Goal: Information Seeking & Learning: Compare options

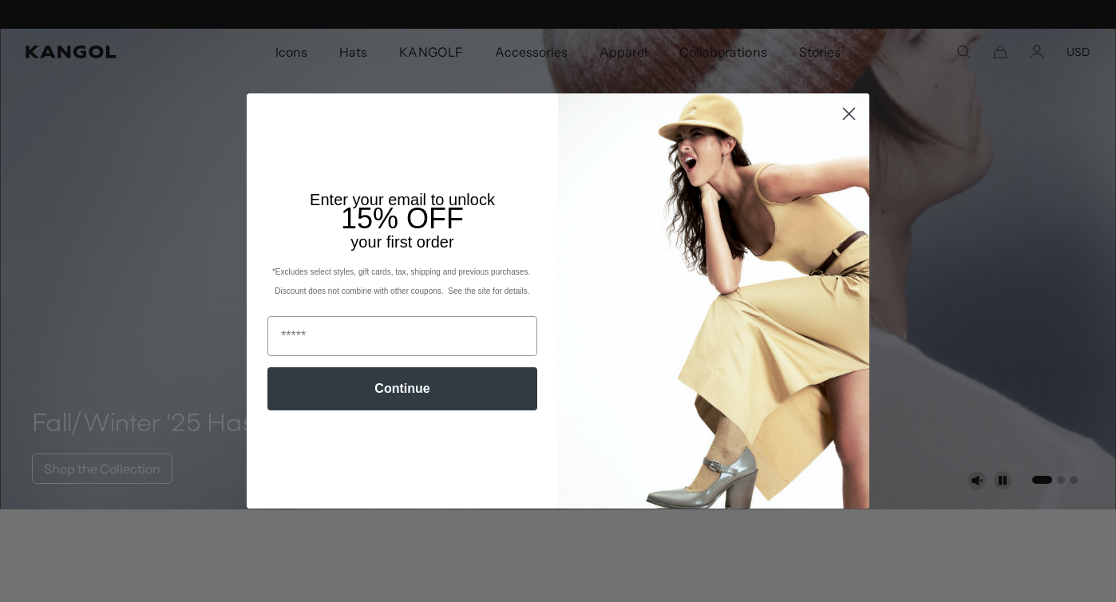
scroll to position [0, 329]
click at [854, 105] on circle "Close dialog" at bounding box center [849, 114] width 26 height 26
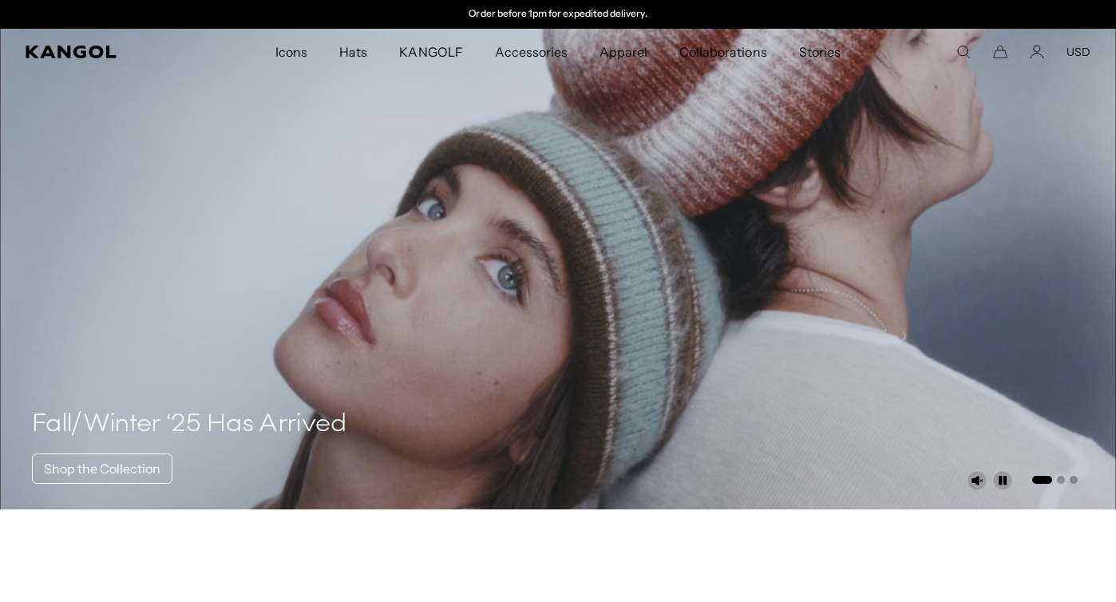
scroll to position [0, 0]
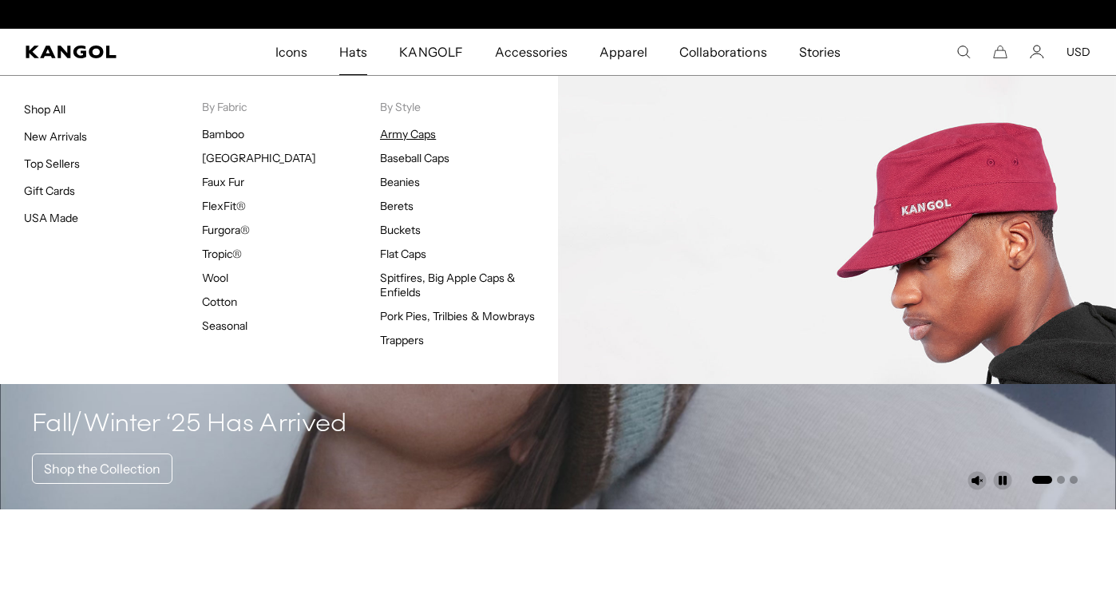
click at [418, 128] on link "Army Caps" at bounding box center [408, 134] width 56 height 14
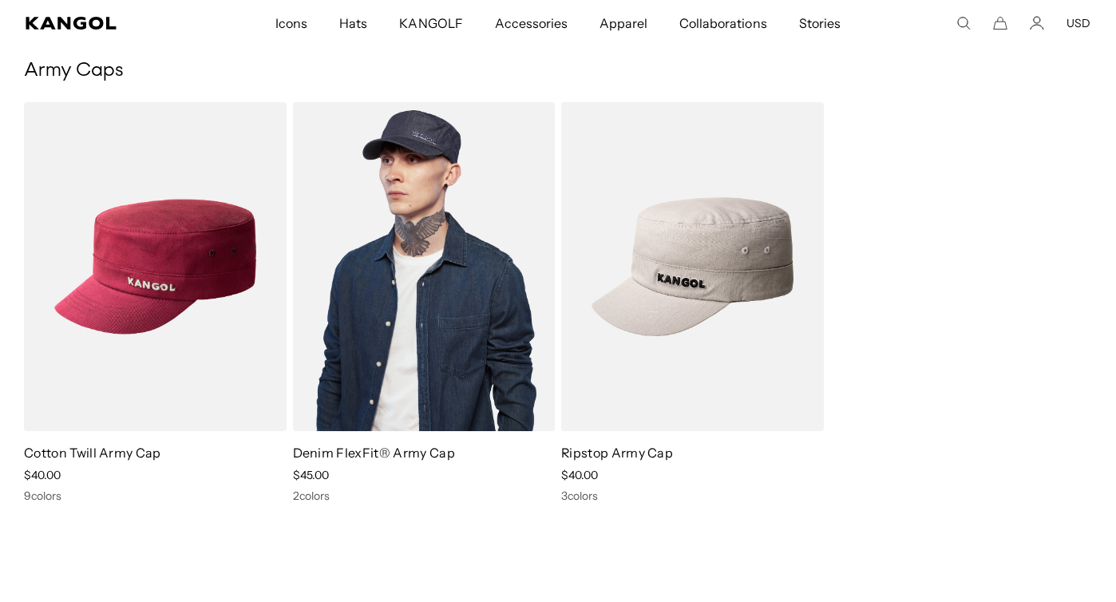
click at [425, 256] on img at bounding box center [424, 266] width 263 height 329
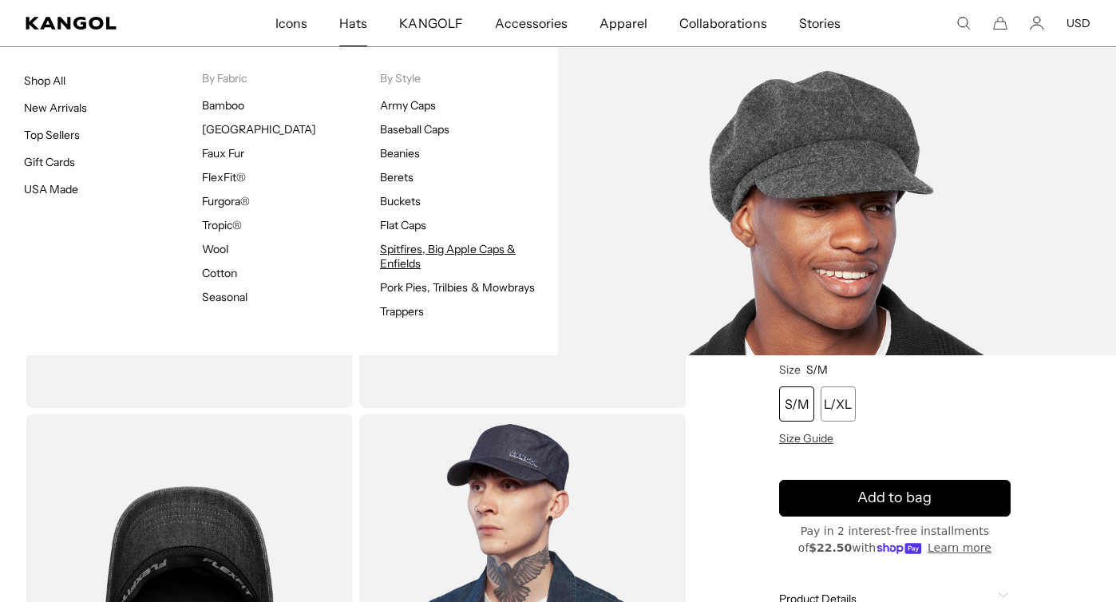
click at [418, 253] on link "Spitfires, Big Apple Caps & Enfields" at bounding box center [448, 256] width 136 height 29
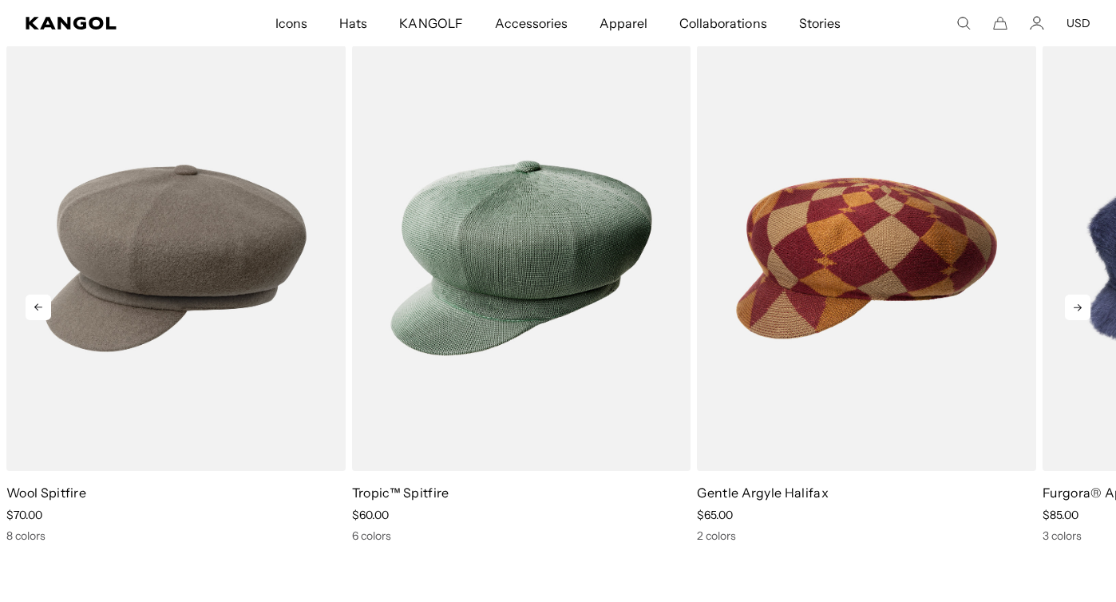
click at [1068, 298] on icon at bounding box center [1078, 308] width 26 height 26
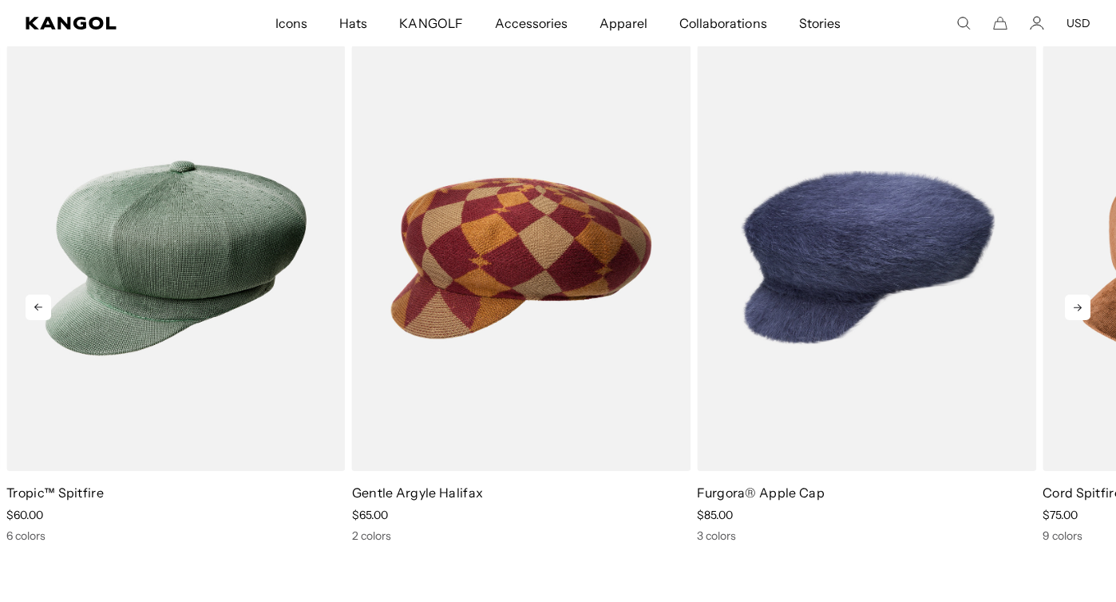
scroll to position [0, 329]
click at [1068, 298] on icon at bounding box center [1078, 308] width 26 height 26
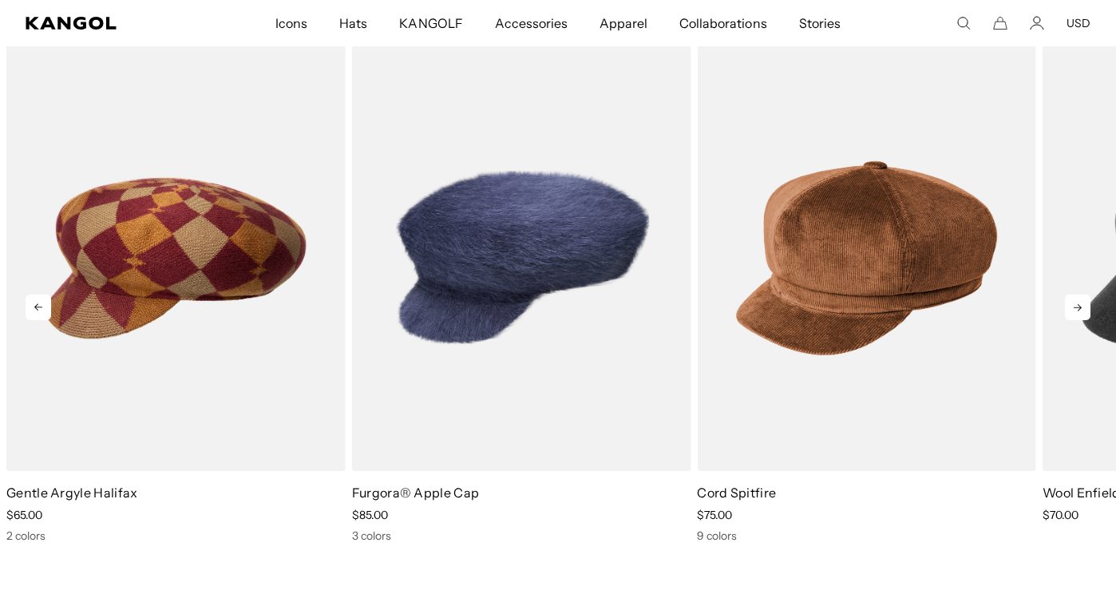
click at [1069, 300] on icon at bounding box center [1078, 308] width 26 height 26
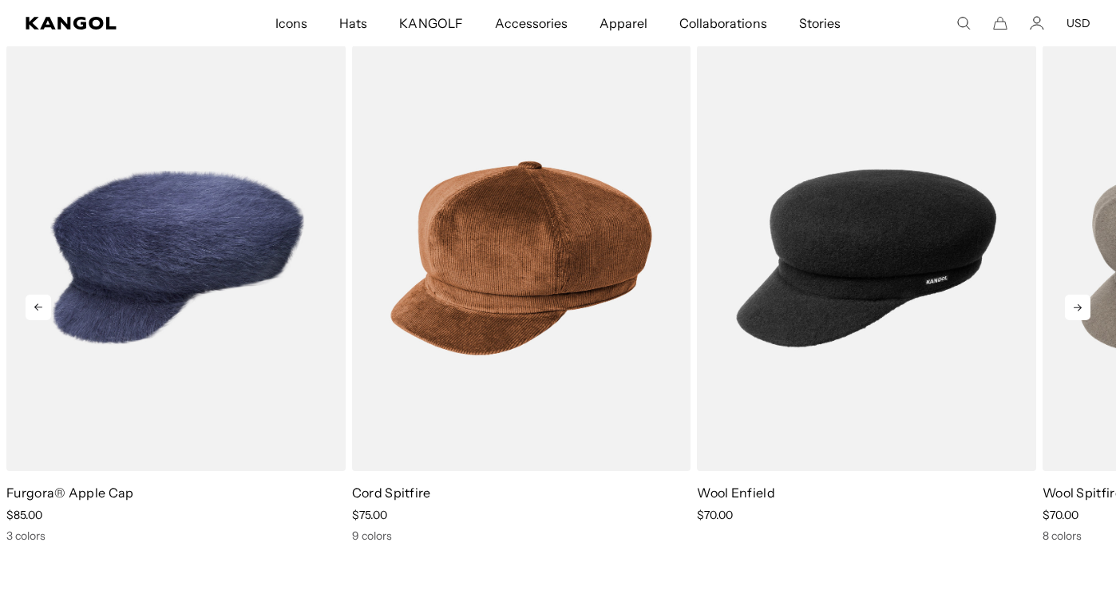
click at [1069, 300] on icon at bounding box center [1078, 308] width 26 height 26
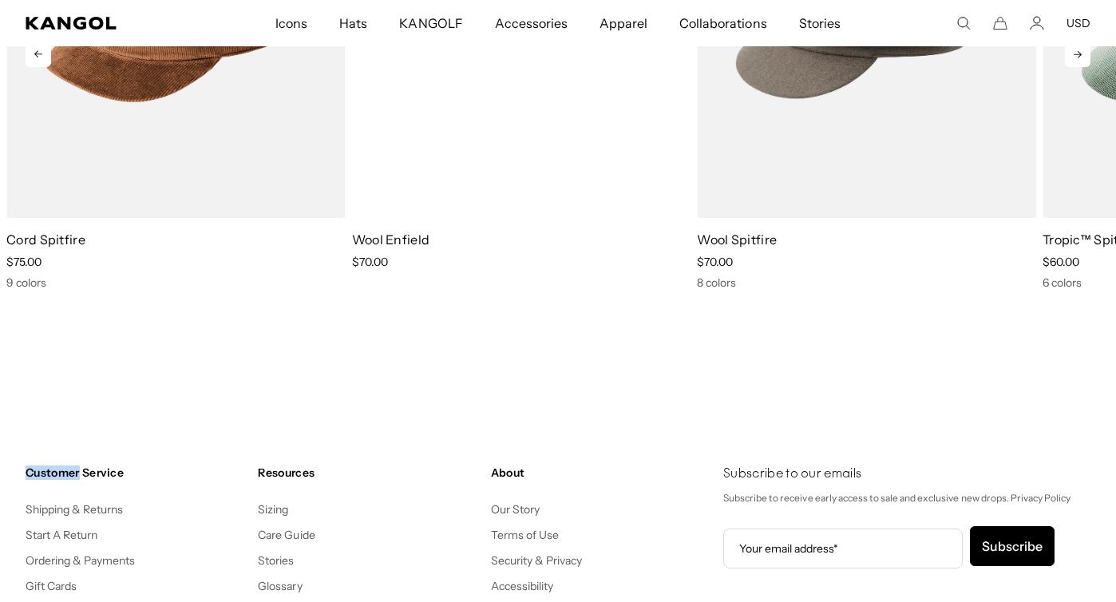
scroll to position [1717, 0]
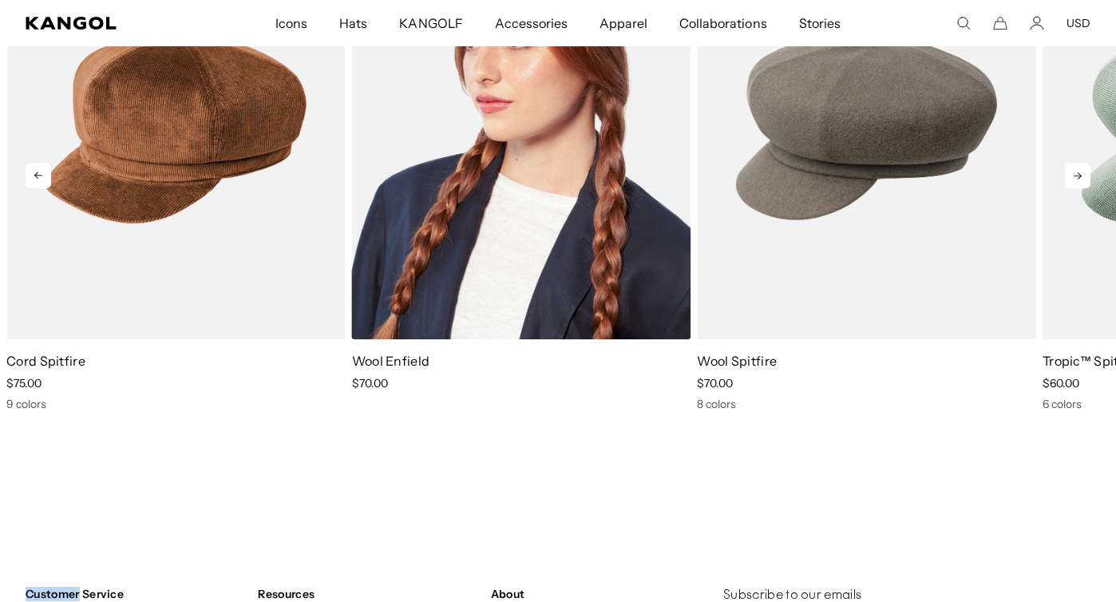
click at [623, 260] on img "6 of 6" at bounding box center [521, 126] width 339 height 425
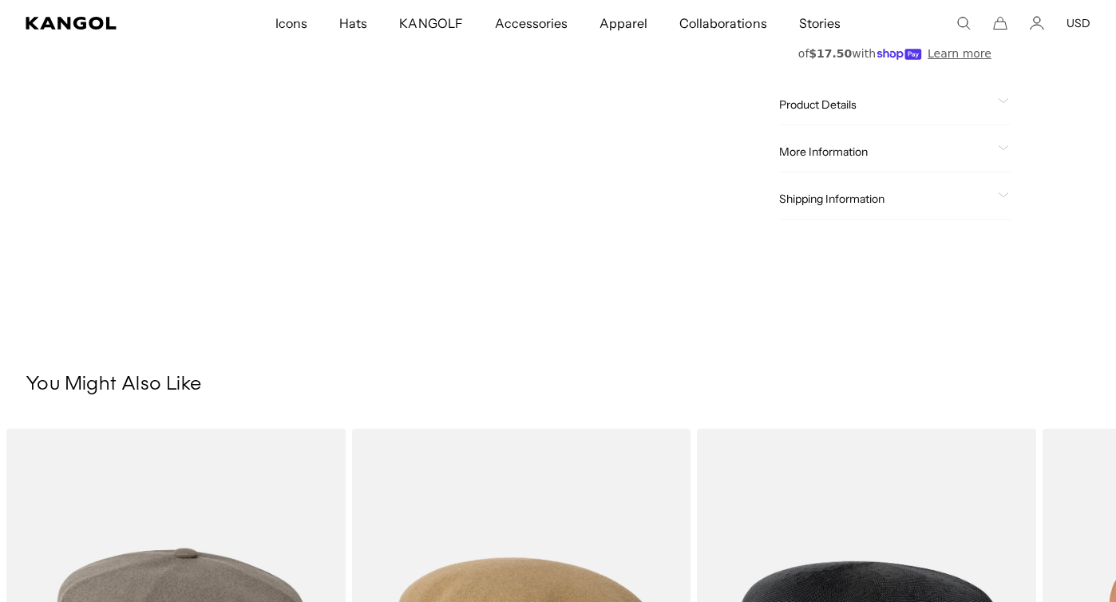
scroll to position [678, 0]
click at [940, 95] on div "Product Details The Wool Enfield is Kangol's Fisherman Cap shape, that has a sh…" at bounding box center [894, 104] width 231 height 41
click at [994, 98] on div "Product Details" at bounding box center [894, 104] width 231 height 14
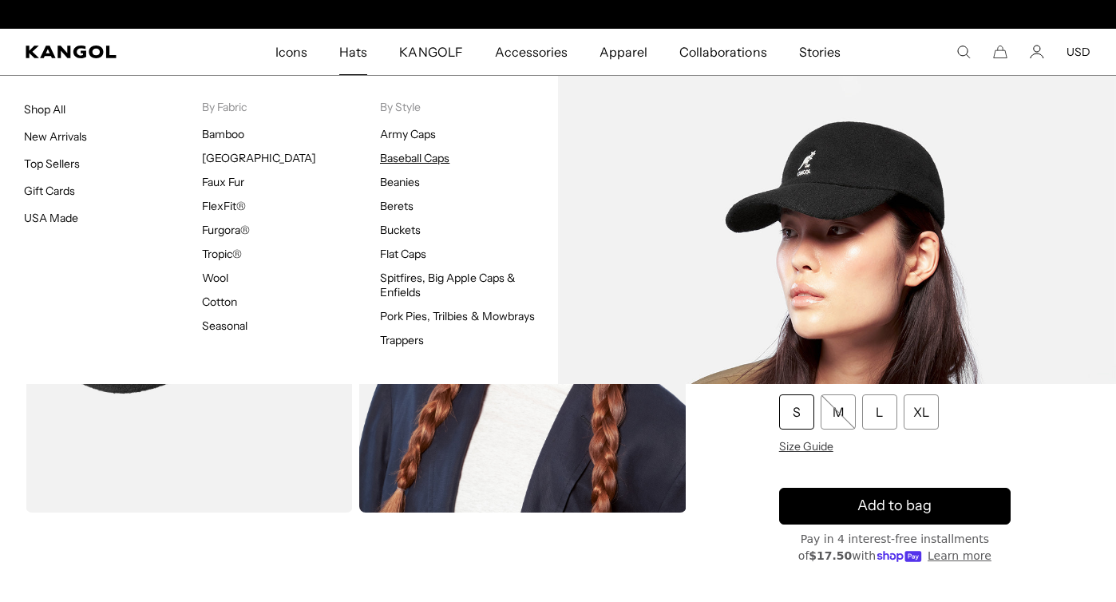
scroll to position [0, 329]
click at [409, 163] on link "Baseball Caps" at bounding box center [414, 158] width 69 height 14
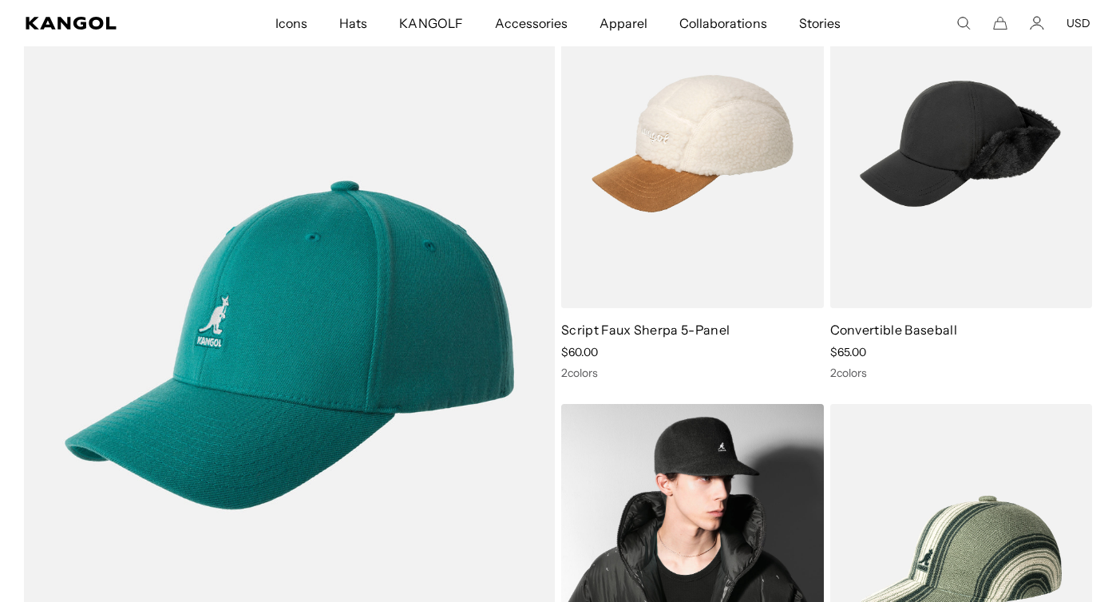
scroll to position [927, 0]
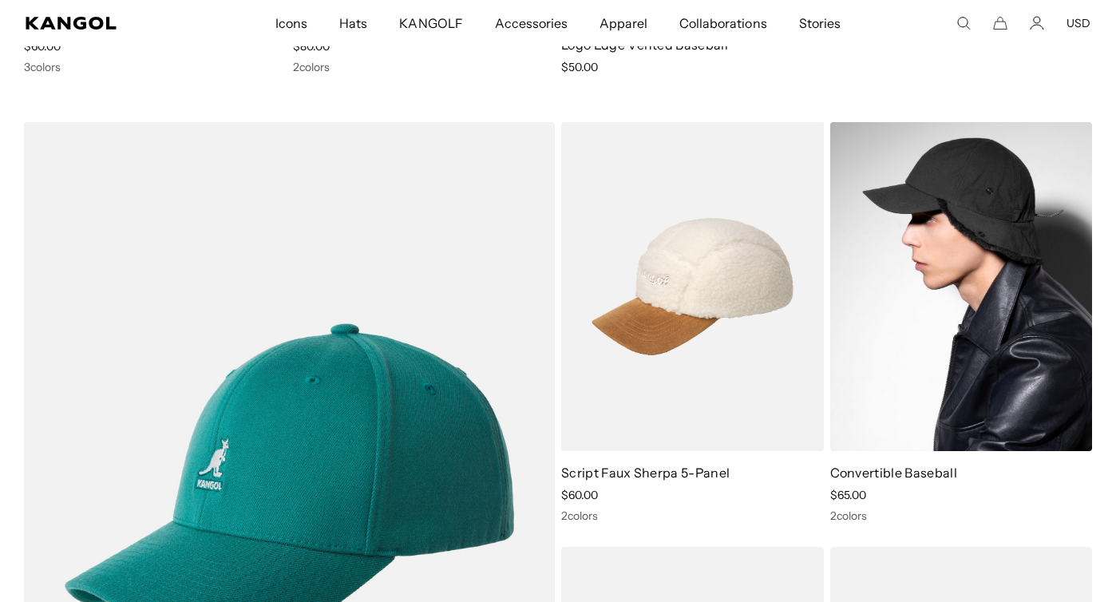
click at [895, 263] on img at bounding box center [961, 286] width 263 height 329
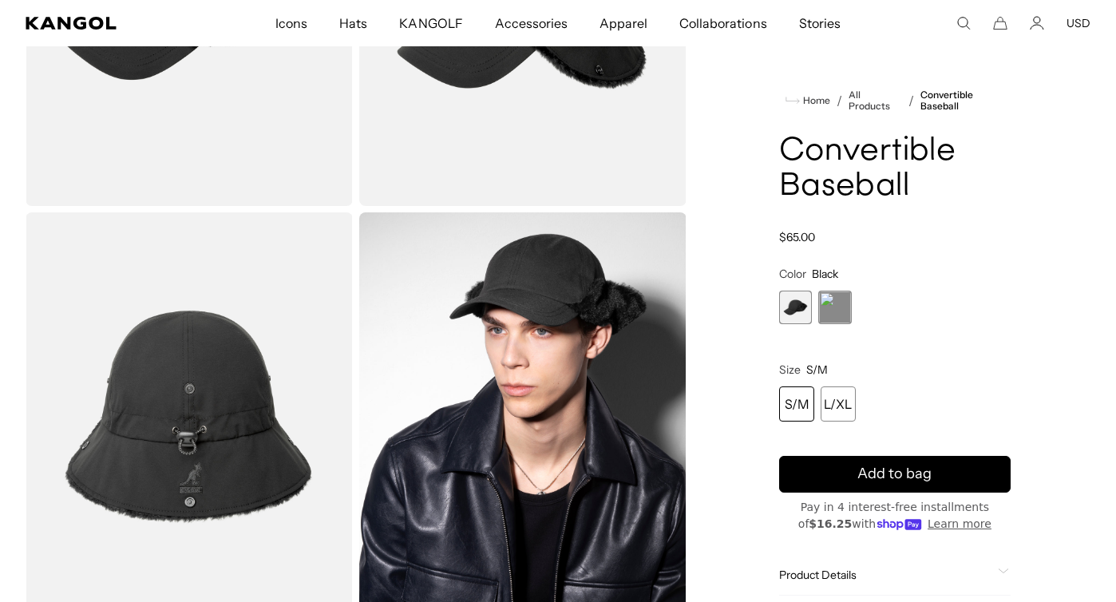
click at [805, 296] on span "1 of 2" at bounding box center [796, 308] width 34 height 34
click at [793, 309] on span "1 of 2" at bounding box center [796, 308] width 34 height 34
click at [833, 311] on span "2 of 2" at bounding box center [835, 308] width 34 height 34
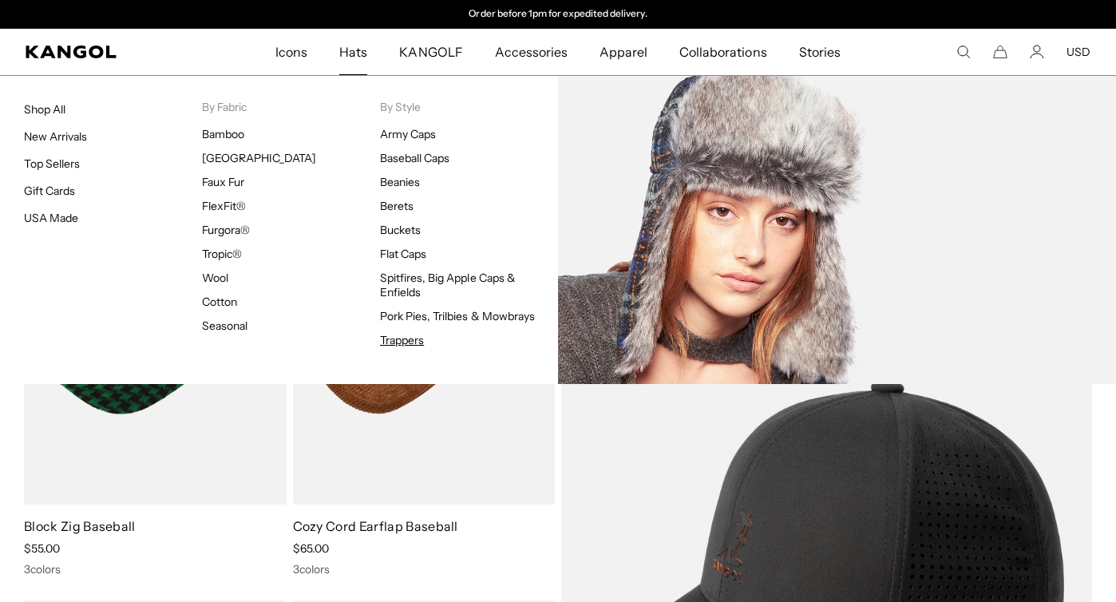
click at [421, 337] on link "Trappers" at bounding box center [402, 340] width 44 height 14
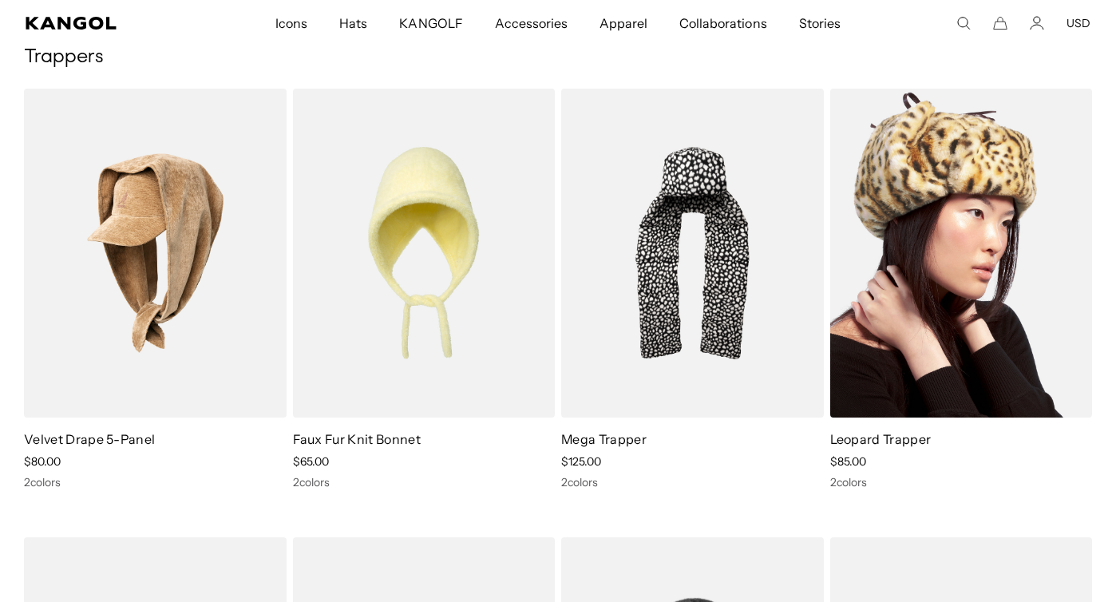
scroll to position [0, 329]
click at [981, 259] on img at bounding box center [961, 253] width 263 height 329
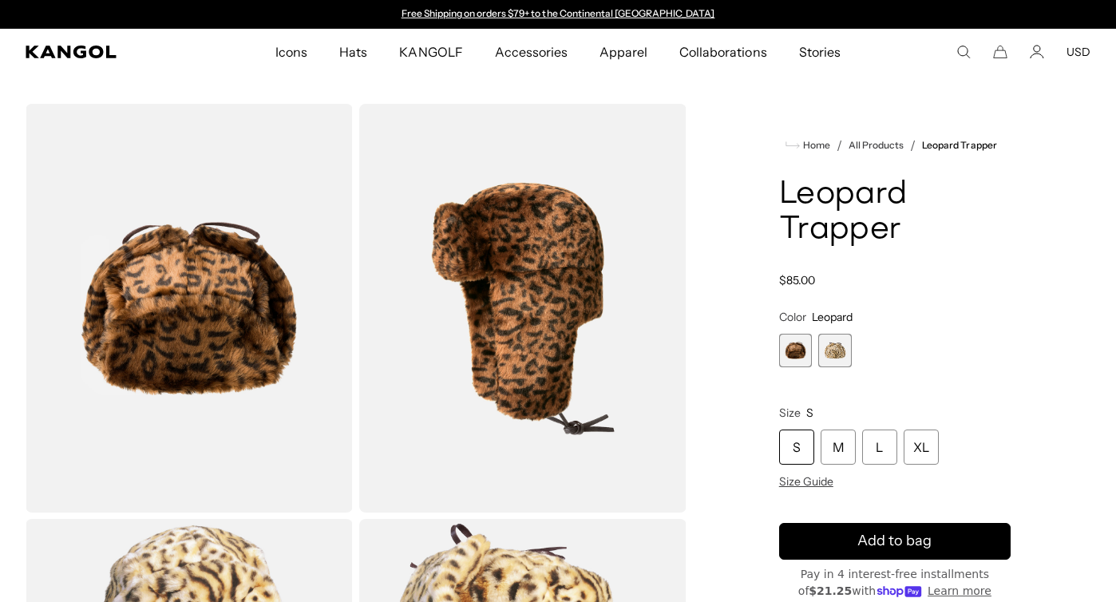
click at [790, 354] on span "1 of 2" at bounding box center [796, 351] width 34 height 34
click at [828, 358] on span "2 of 2" at bounding box center [835, 351] width 34 height 34
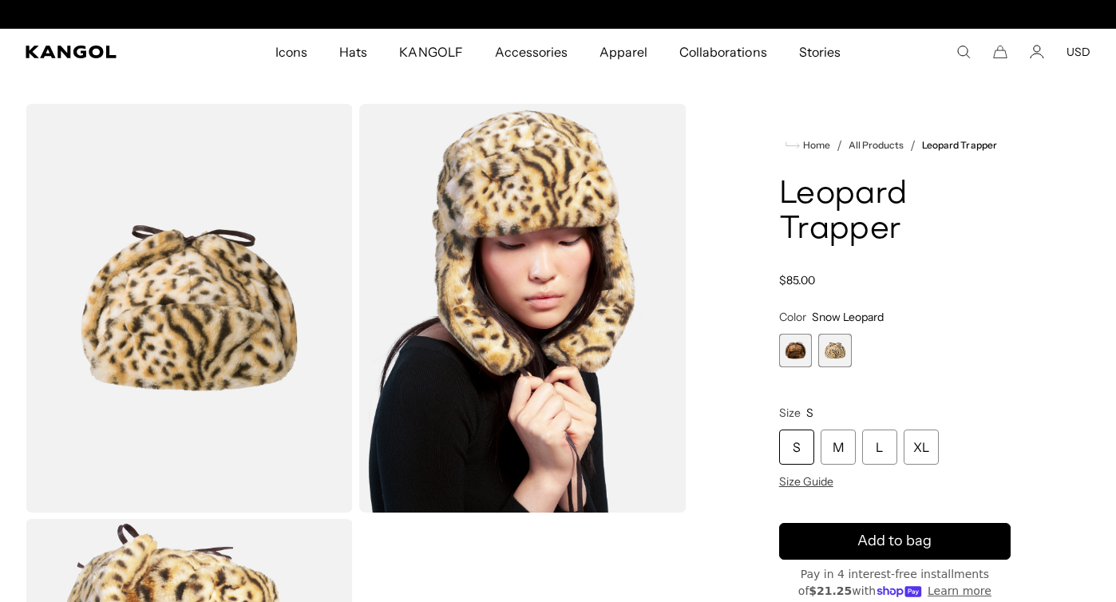
scroll to position [0, 329]
click at [800, 356] on span "1 of 2" at bounding box center [796, 351] width 34 height 34
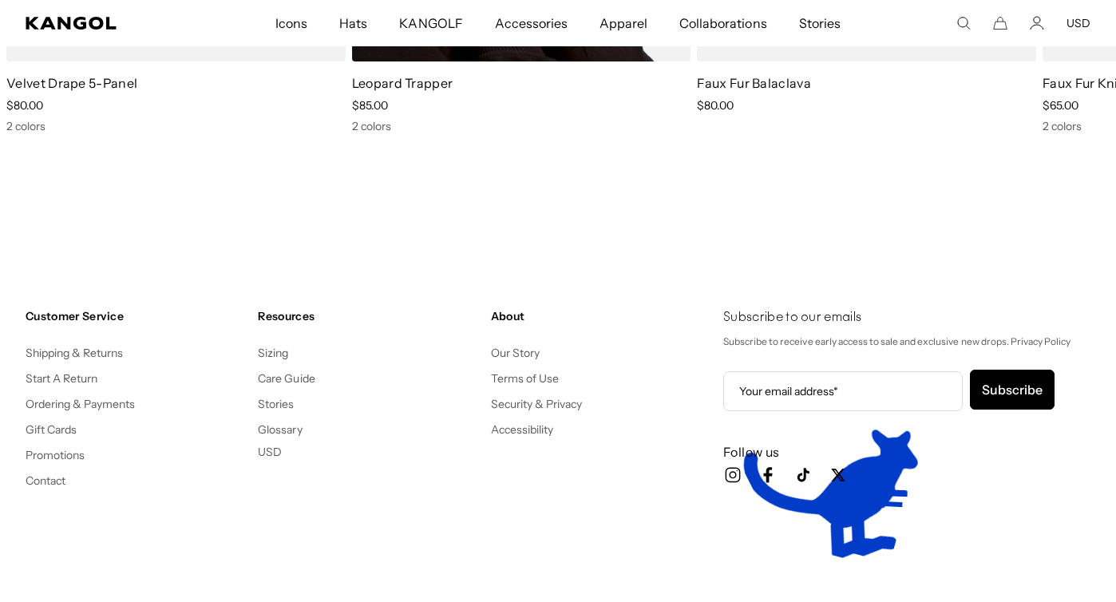
scroll to position [1107, 0]
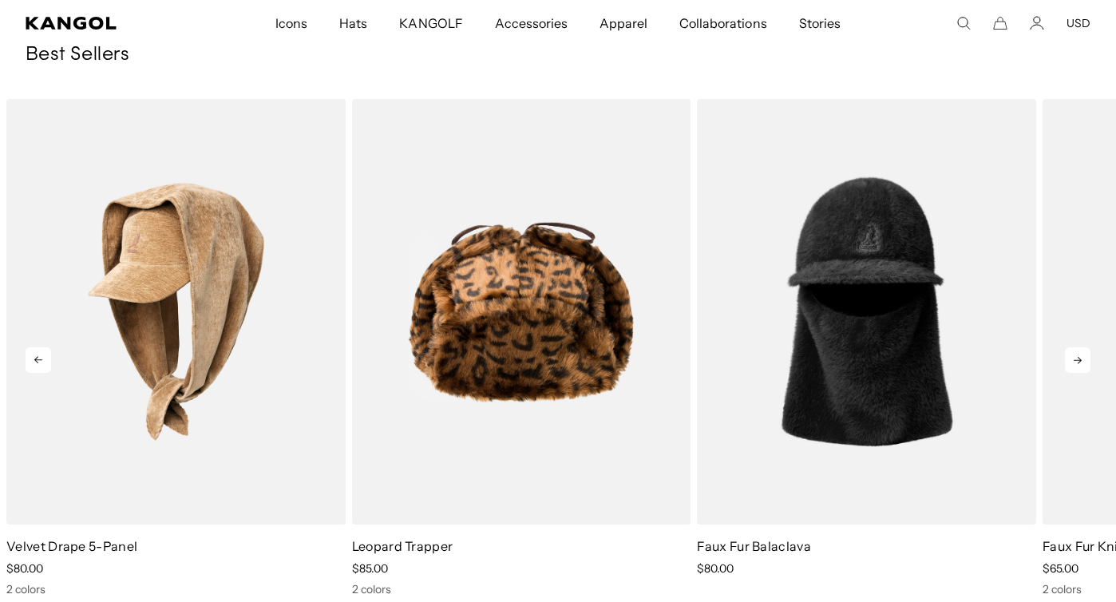
click at [1073, 370] on icon at bounding box center [1078, 360] width 26 height 26
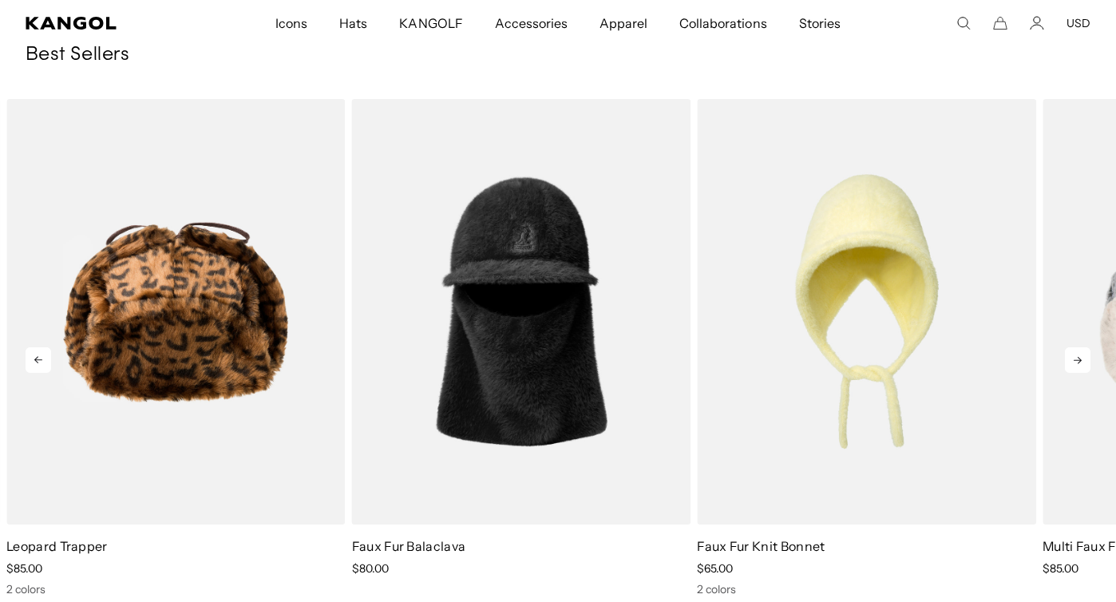
click at [1073, 370] on icon at bounding box center [1078, 360] width 26 height 26
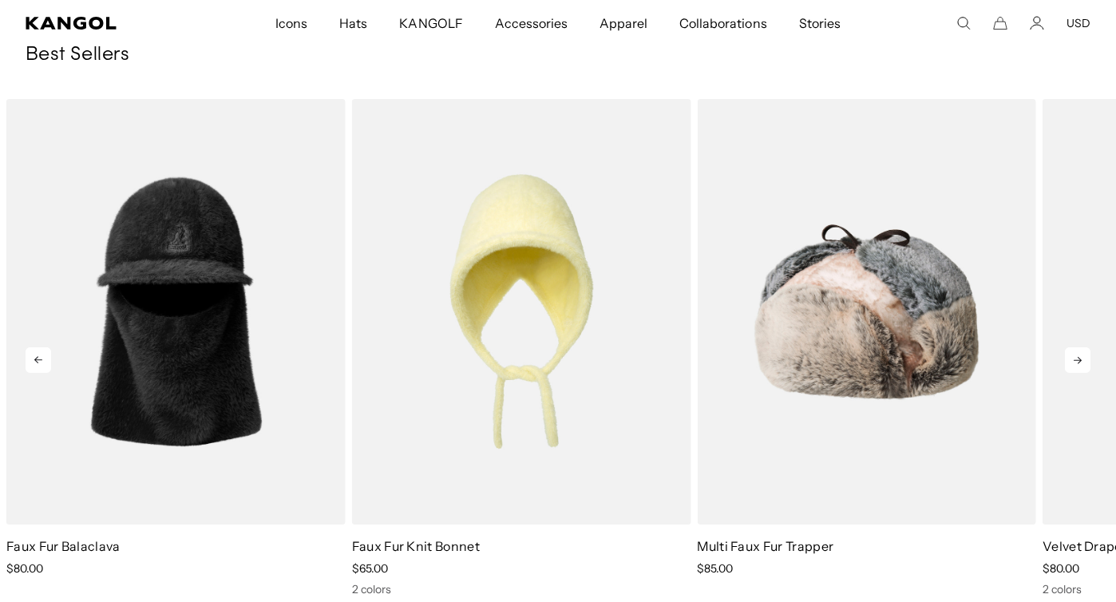
click at [1073, 370] on icon at bounding box center [1078, 360] width 26 height 26
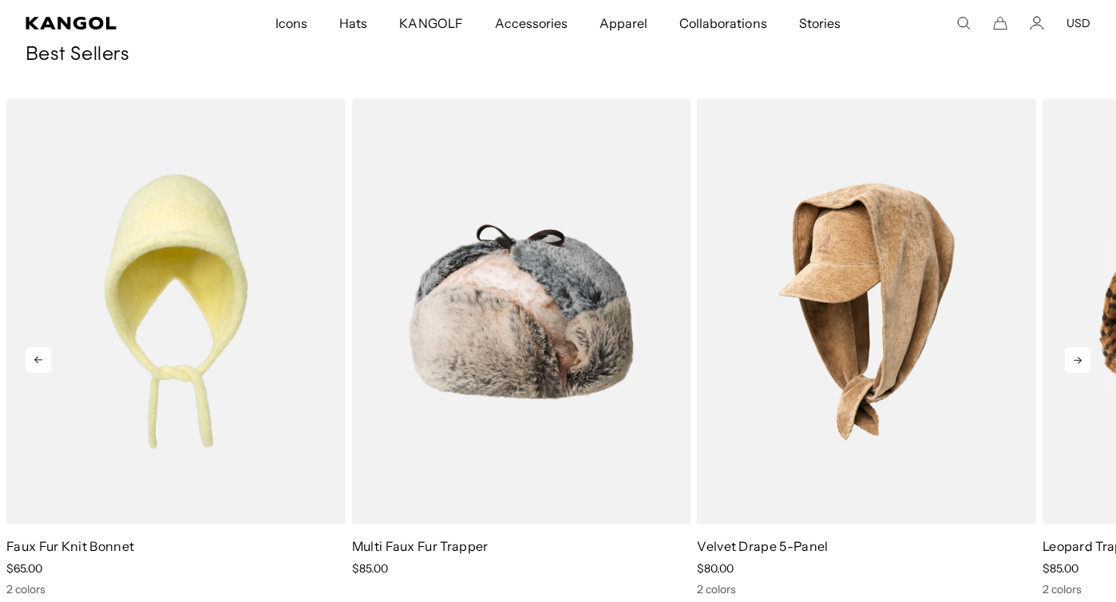
click at [1073, 370] on icon at bounding box center [1078, 360] width 26 height 26
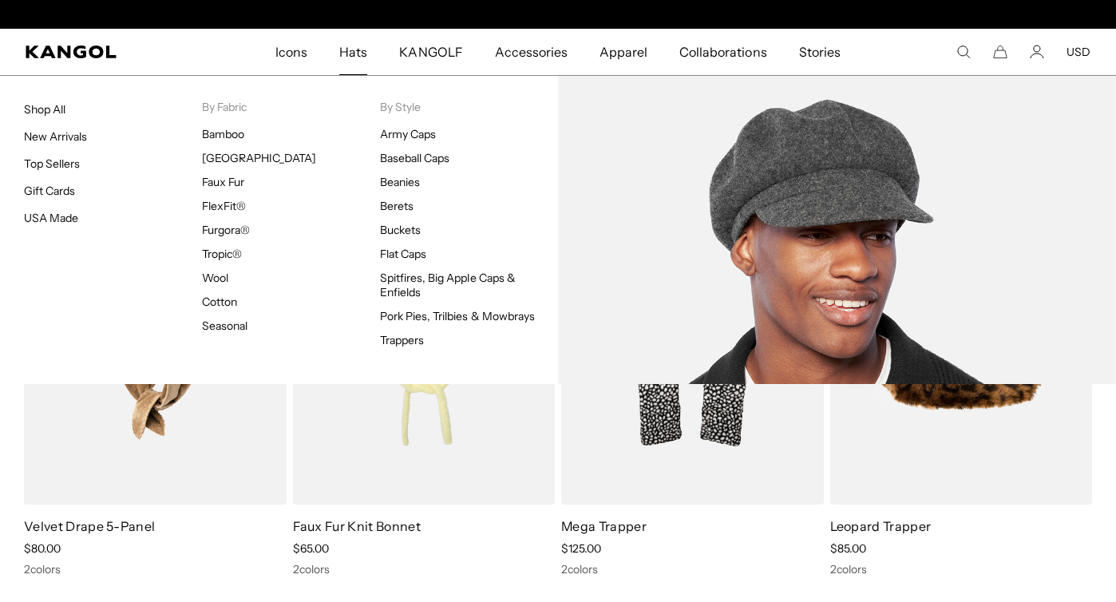
scroll to position [0, 0]
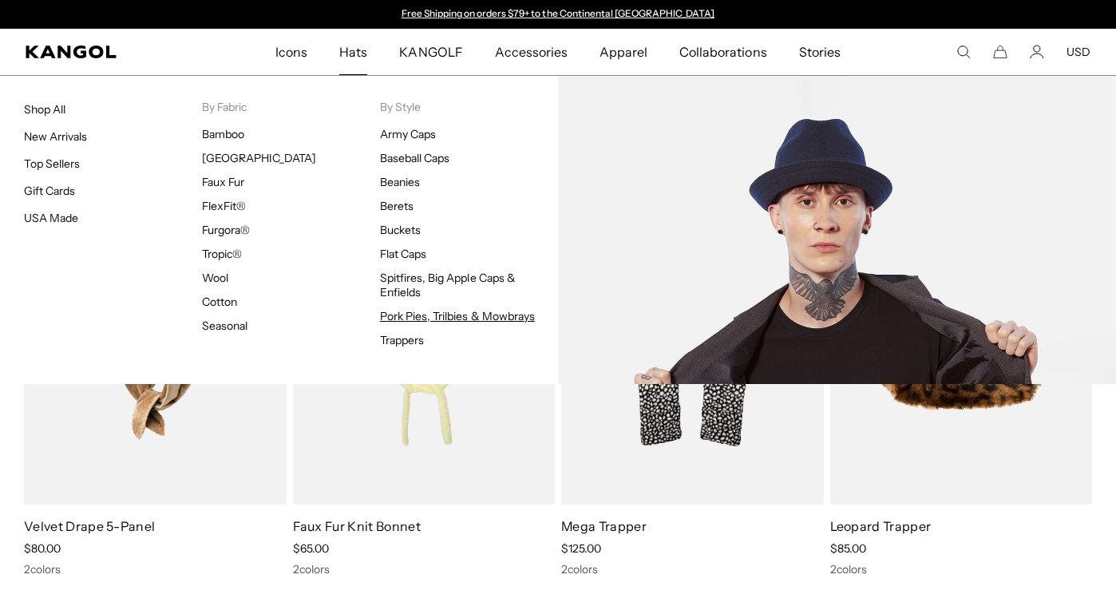
click at [447, 312] on link "Pork Pies, Trilbies & Mowbrays" at bounding box center [457, 316] width 155 height 14
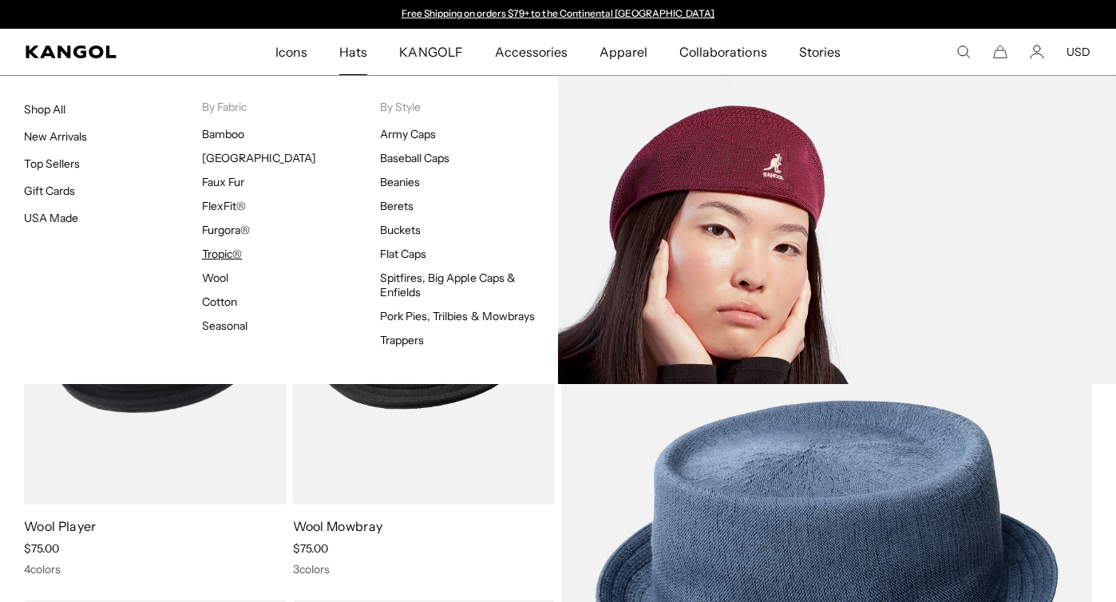
click at [232, 253] on link "Tropic®" at bounding box center [222, 254] width 40 height 14
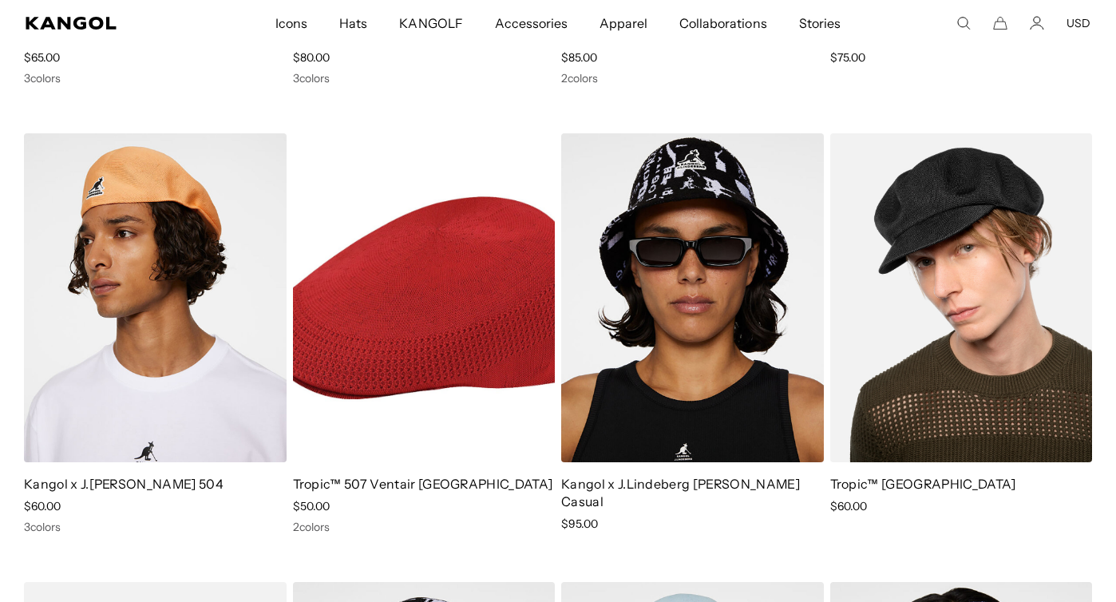
scroll to position [0, 329]
click at [923, 404] on img at bounding box center [961, 297] width 263 height 329
